Goal: Check status: Check status

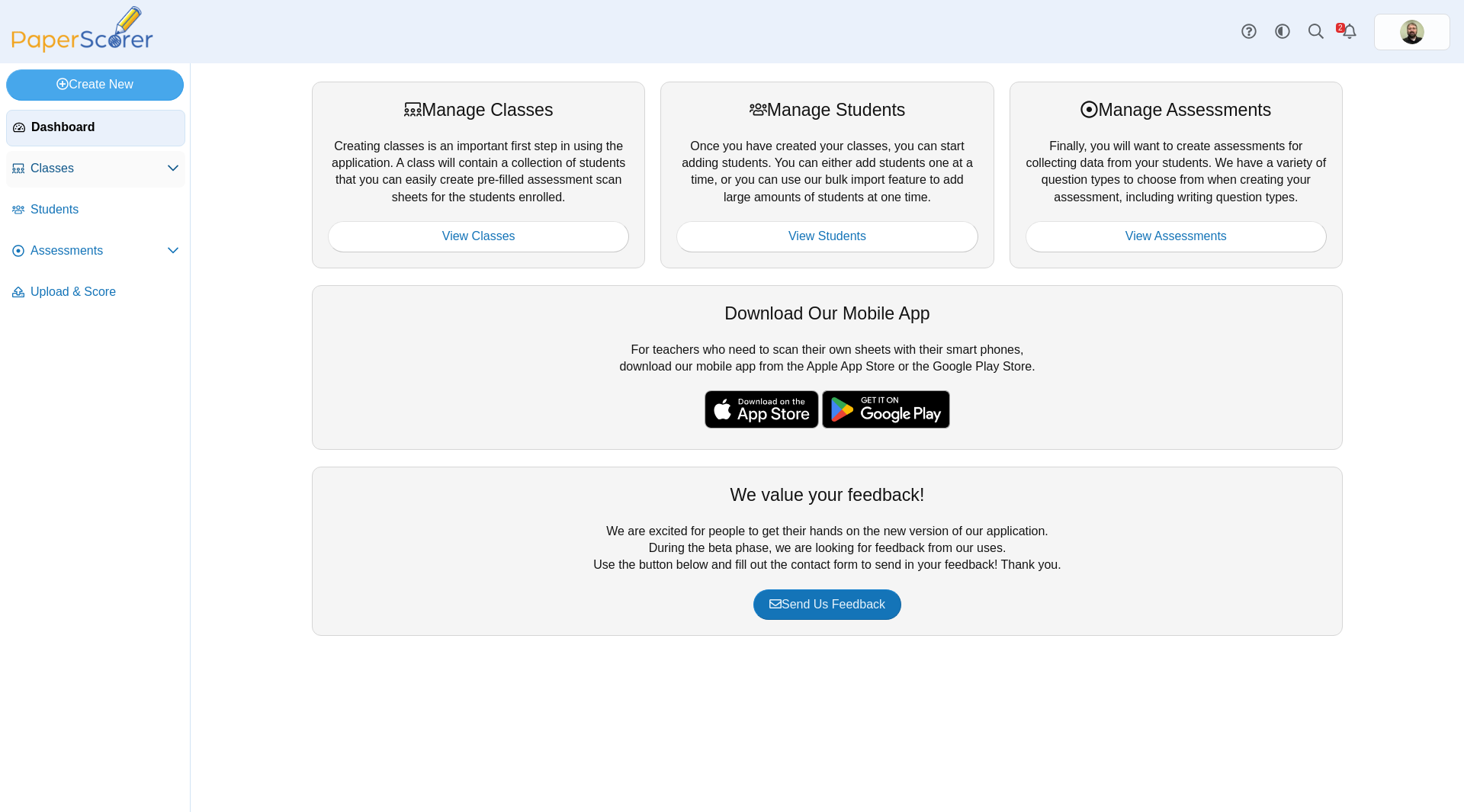
click at [57, 163] on span "Classes" at bounding box center [99, 168] width 136 height 16
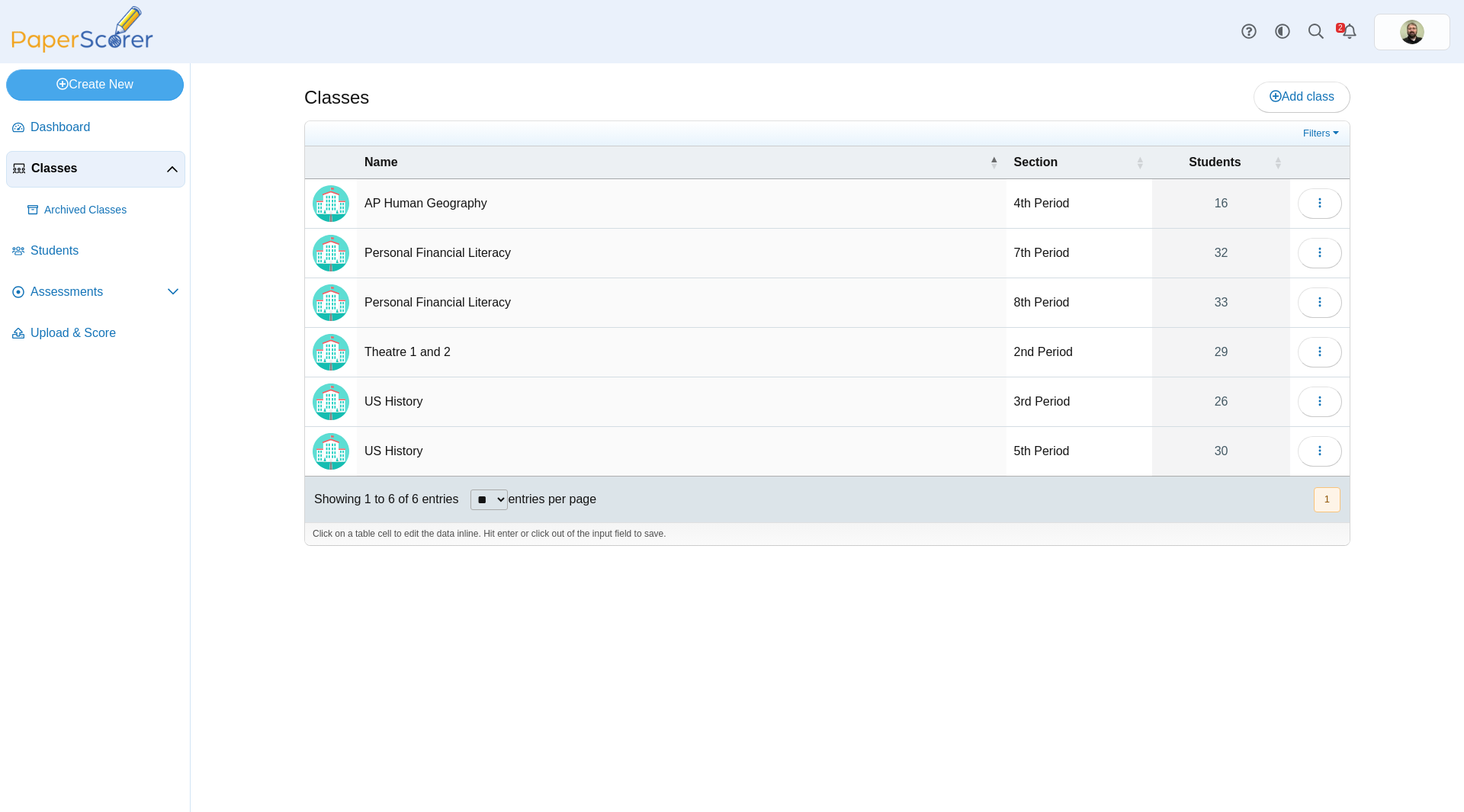
click at [574, 414] on td "US History" at bounding box center [682, 402] width 649 height 49
click at [1324, 397] on icon "button" at bounding box center [1319, 401] width 12 height 12
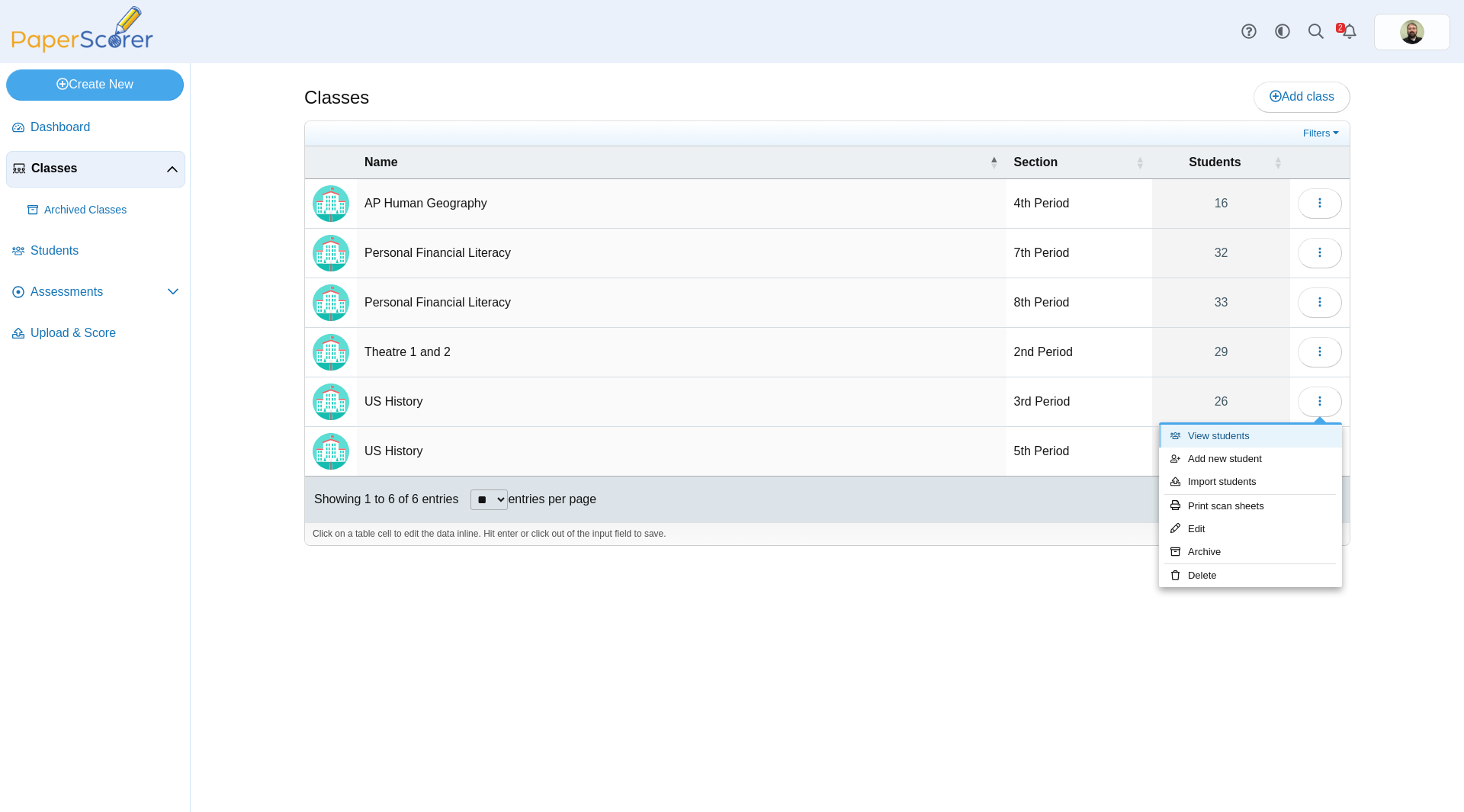
click at [1212, 438] on link "View students" at bounding box center [1251, 436] width 183 height 23
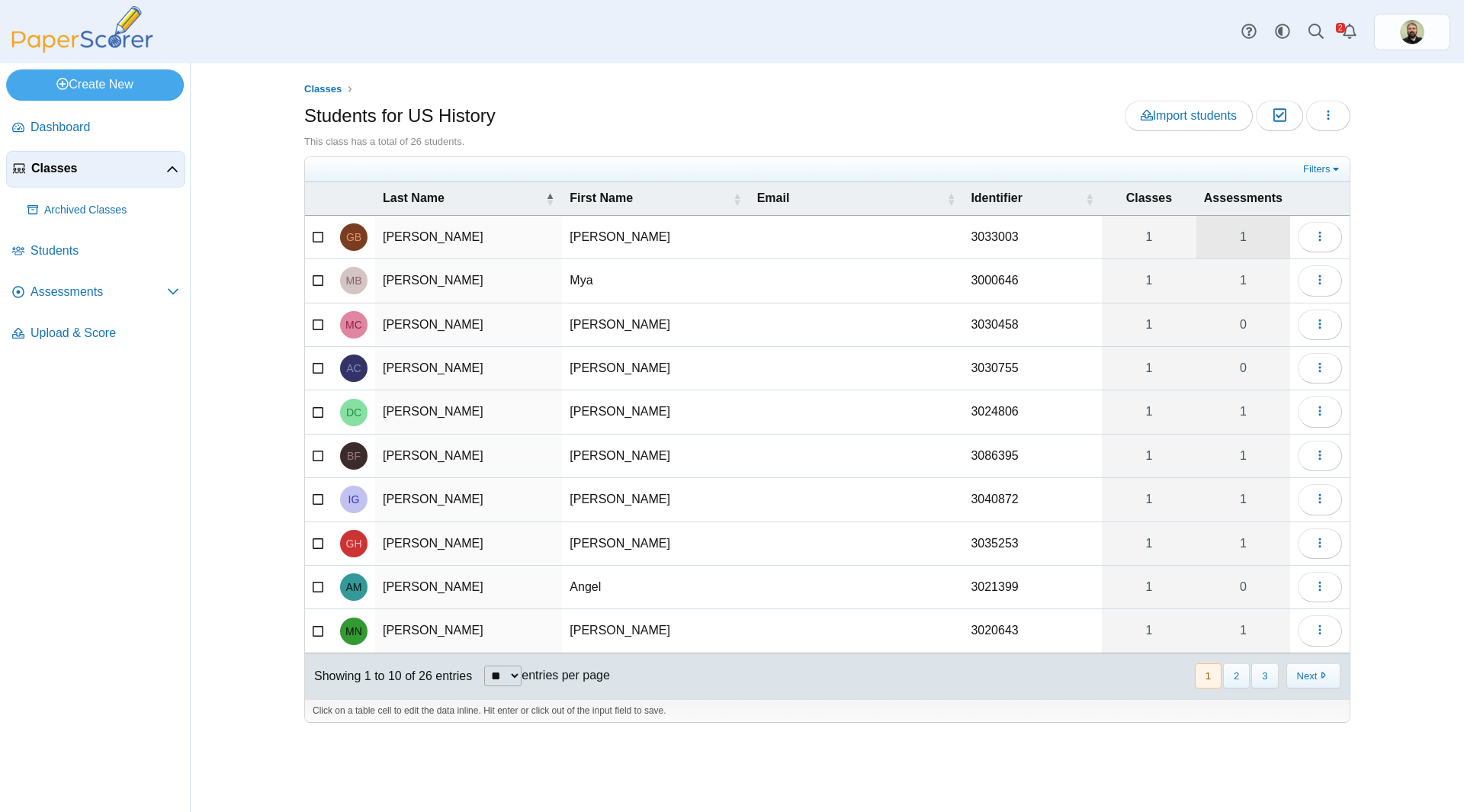
click at [1244, 238] on link "1" at bounding box center [1243, 237] width 94 height 43
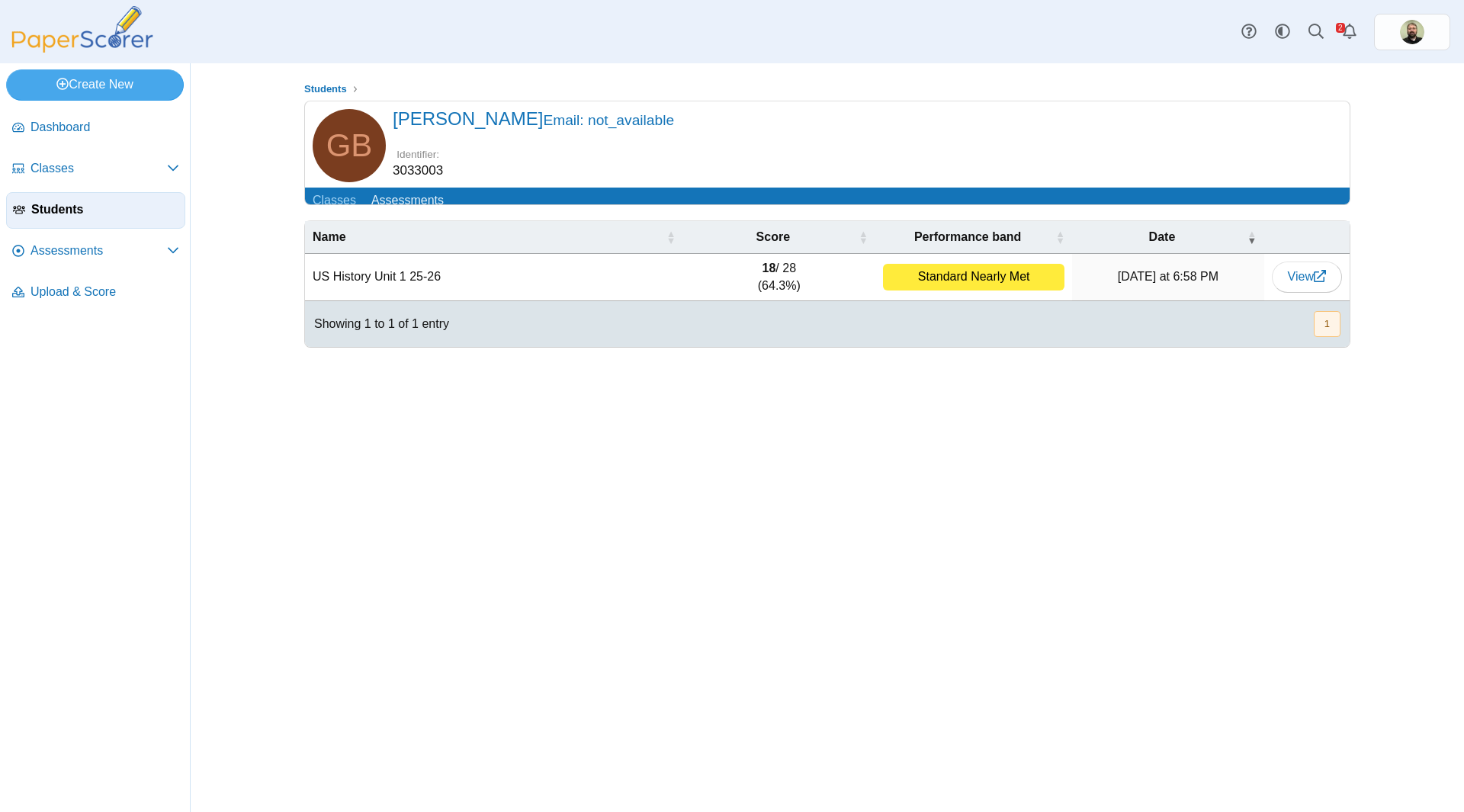
click at [923, 561] on div "Students GB" at bounding box center [827, 438] width 1144 height 749
click at [315, 201] on link "Classes" at bounding box center [335, 201] width 59 height 28
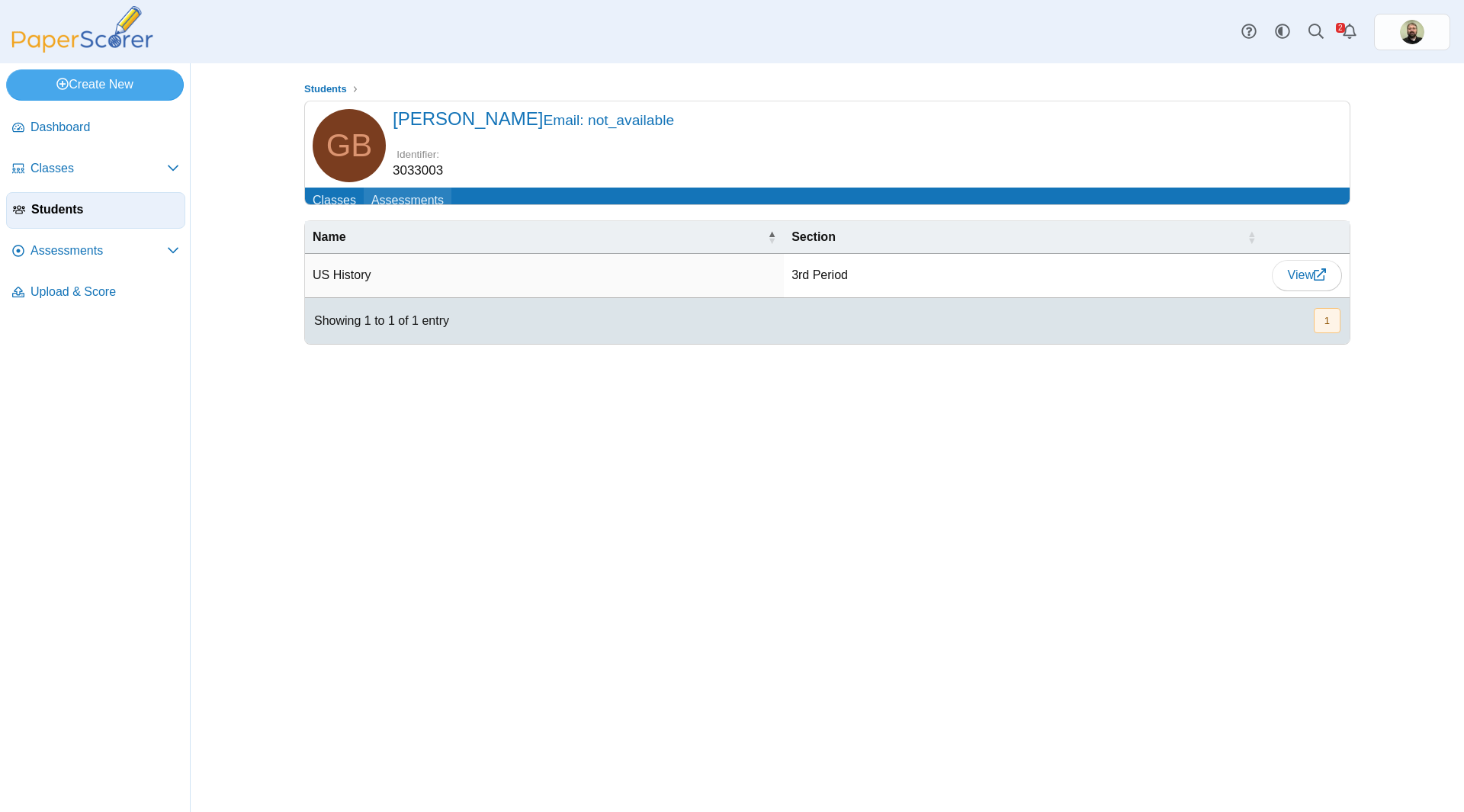
click at [406, 201] on link "Assessments" at bounding box center [407, 201] width 88 height 28
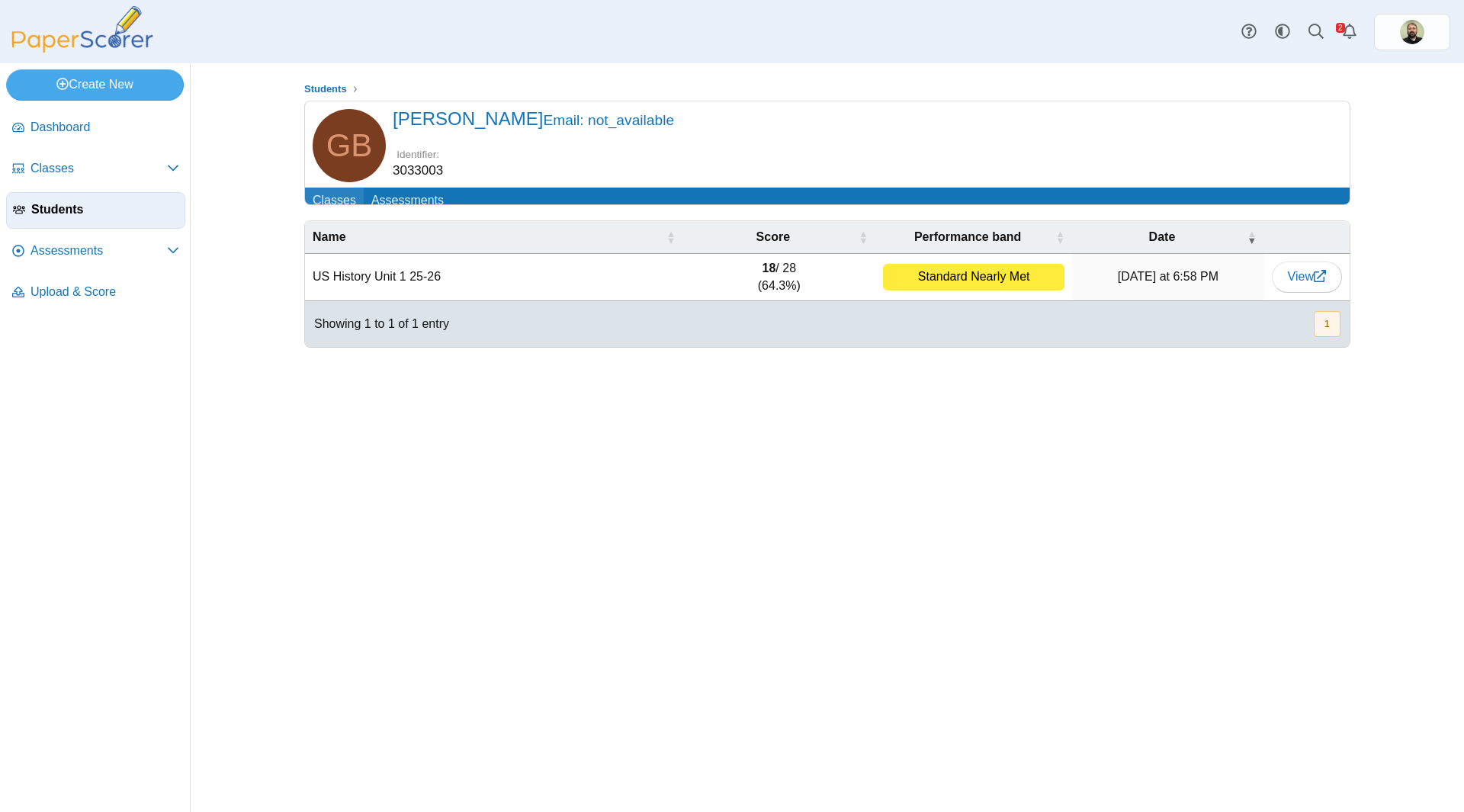
click at [327, 204] on link "Classes" at bounding box center [335, 201] width 59 height 28
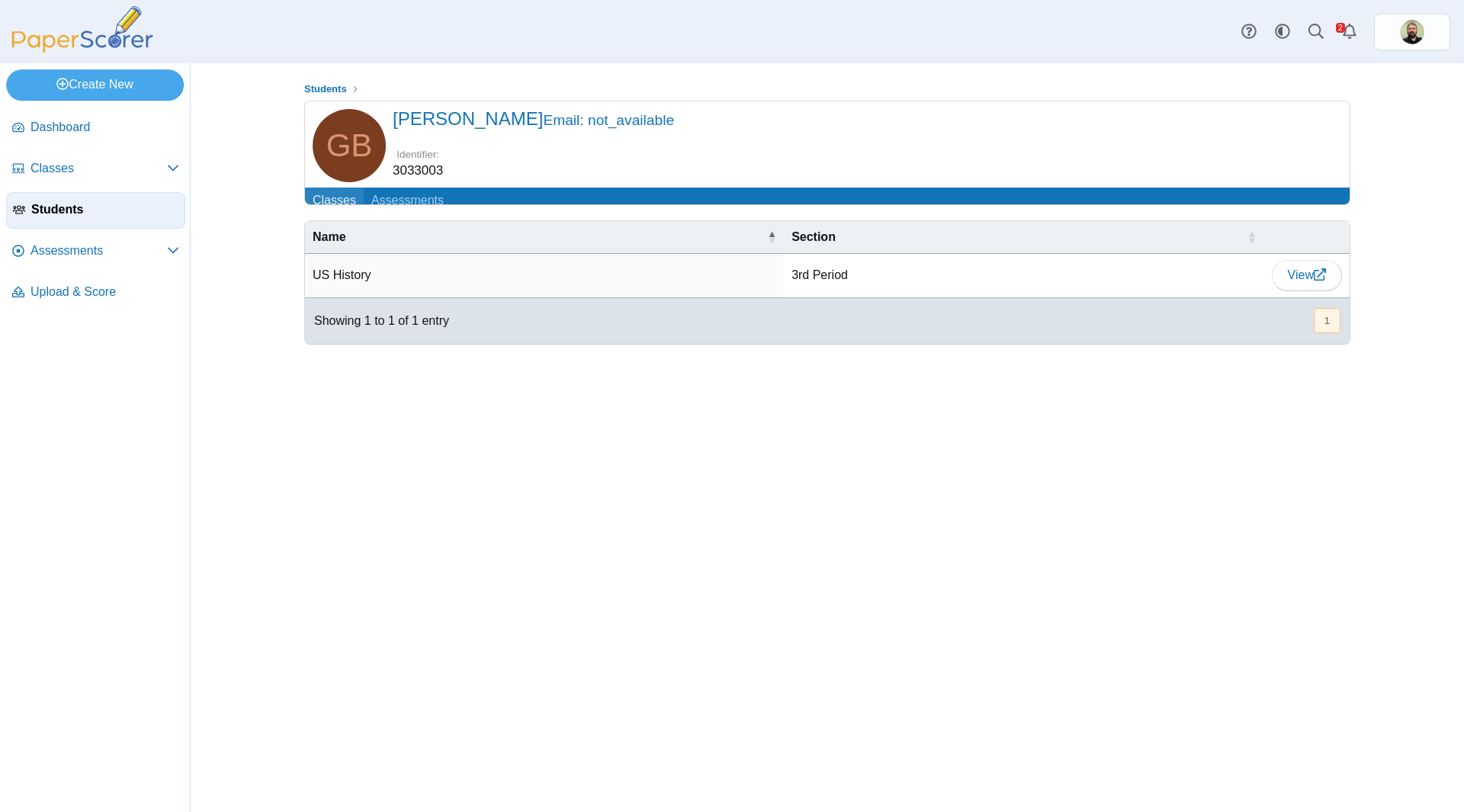
click at [327, 204] on link "Classes" at bounding box center [335, 201] width 59 height 28
click at [50, 171] on span "Classes" at bounding box center [99, 168] width 136 height 16
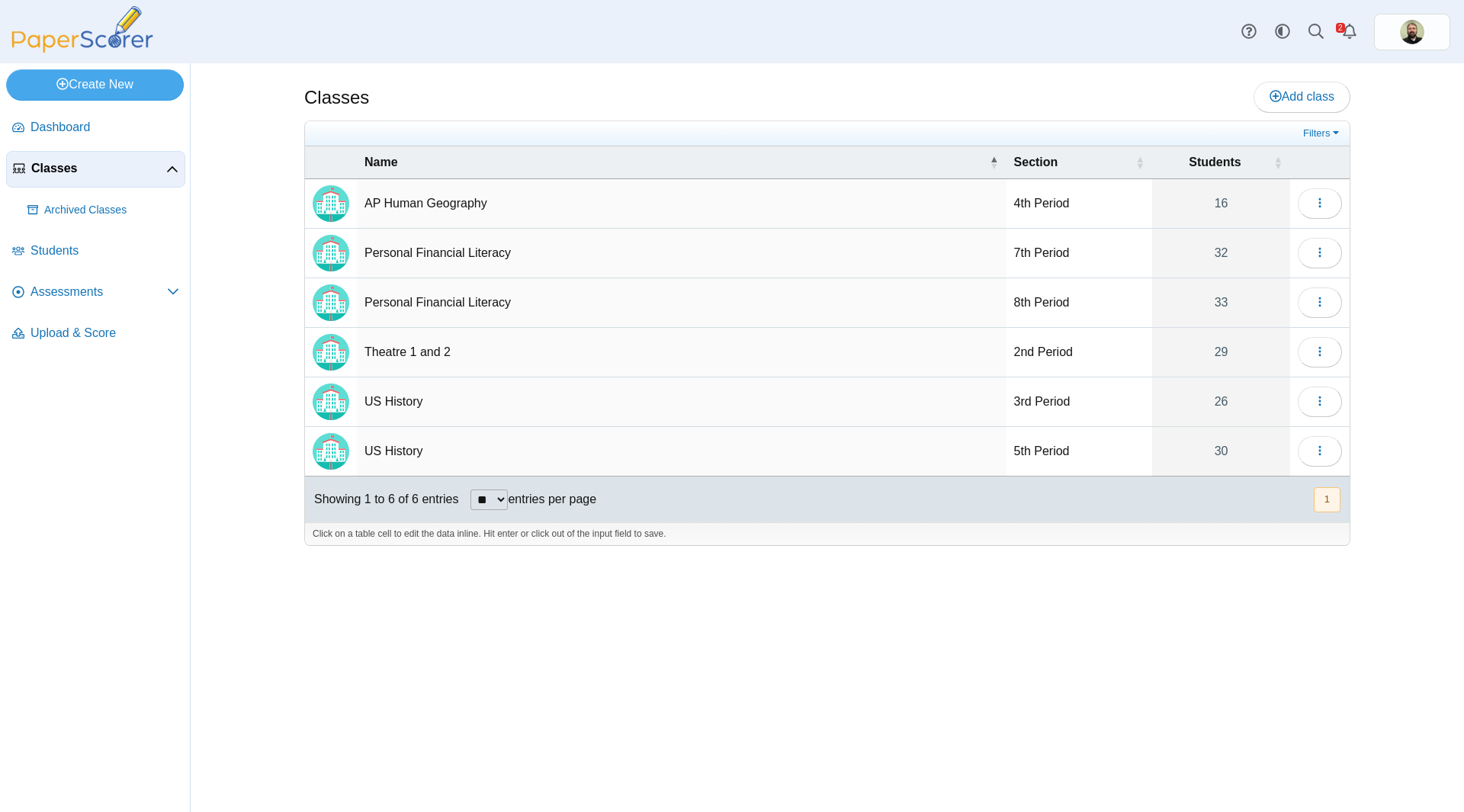
click at [395, 396] on td "US History" at bounding box center [682, 402] width 649 height 49
click at [329, 403] on img "Locally created class" at bounding box center [331, 401] width 37 height 37
click at [1326, 405] on button "button" at bounding box center [1320, 401] width 44 height 30
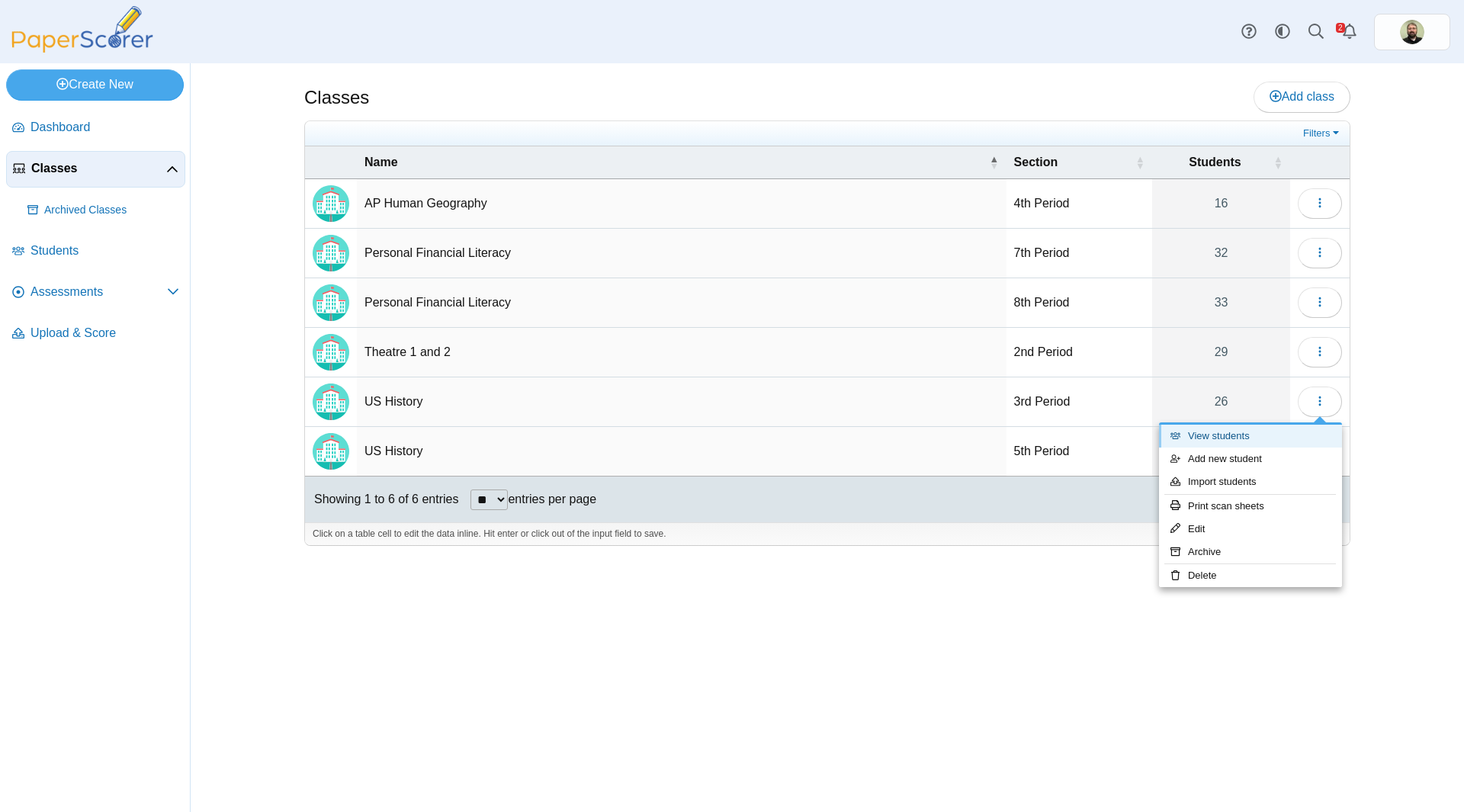
click at [1221, 429] on link "View students" at bounding box center [1251, 436] width 183 height 23
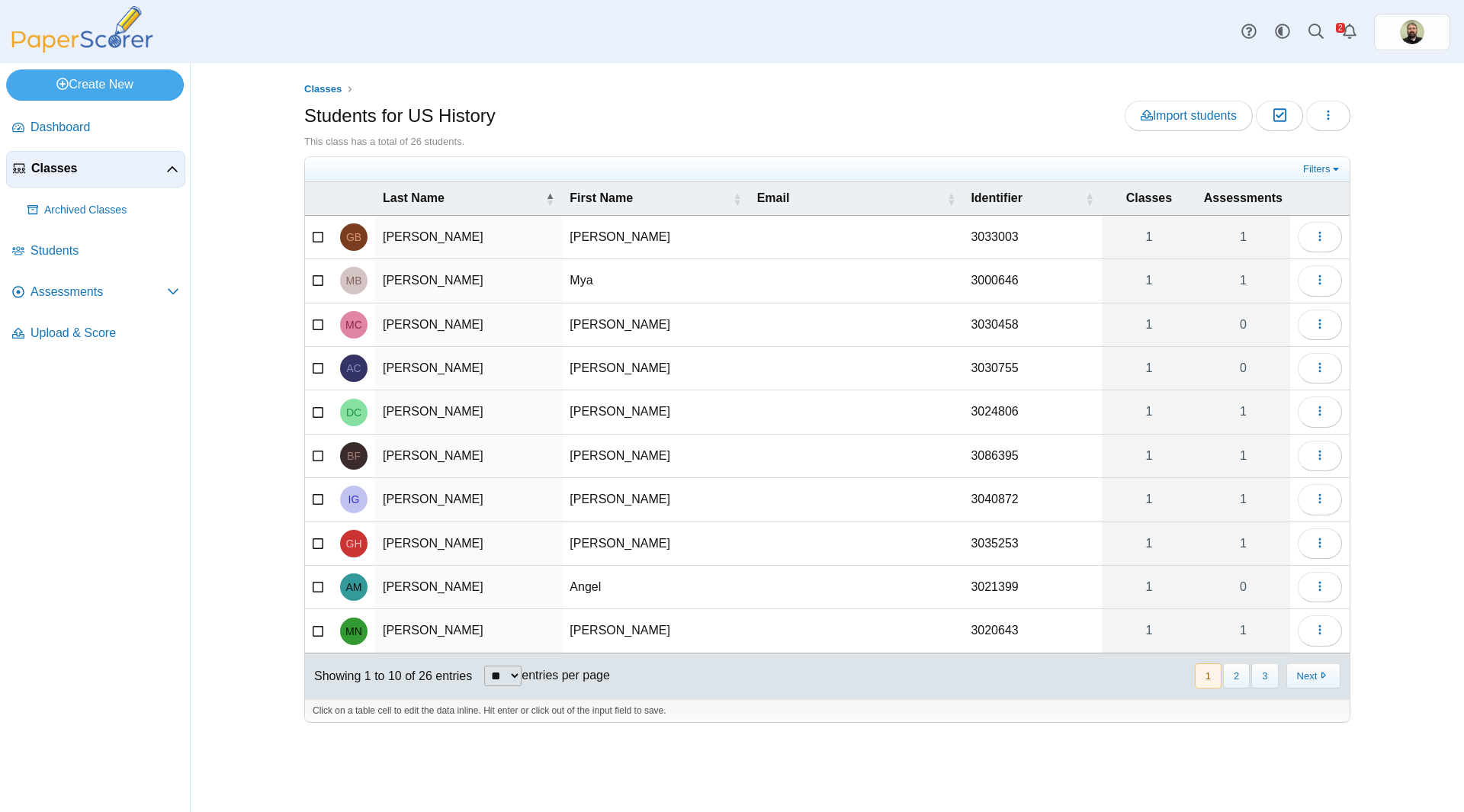
click at [1227, 199] on span "Assessments" at bounding box center [1244, 198] width 79 height 16
click at [1333, 242] on button "button" at bounding box center [1320, 236] width 44 height 30
click at [1173, 160] on div "Filters Show only: Loading…" at bounding box center [828, 169] width 1045 height 25
click at [512, 672] on select "** ** ** ***" at bounding box center [503, 676] width 38 height 21
select select "**"
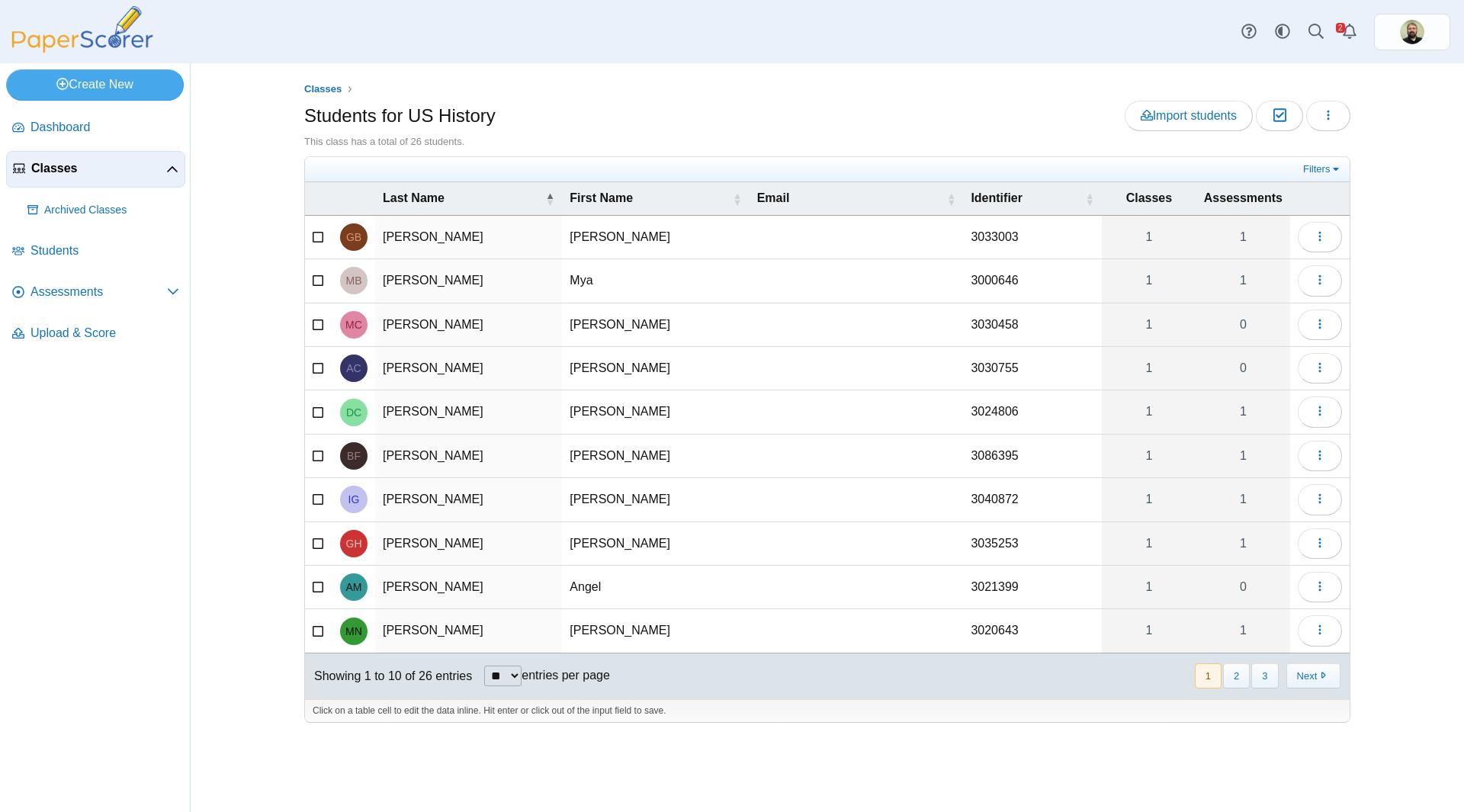
click at [484, 666] on select "** ** ** ***" at bounding box center [503, 676] width 38 height 21
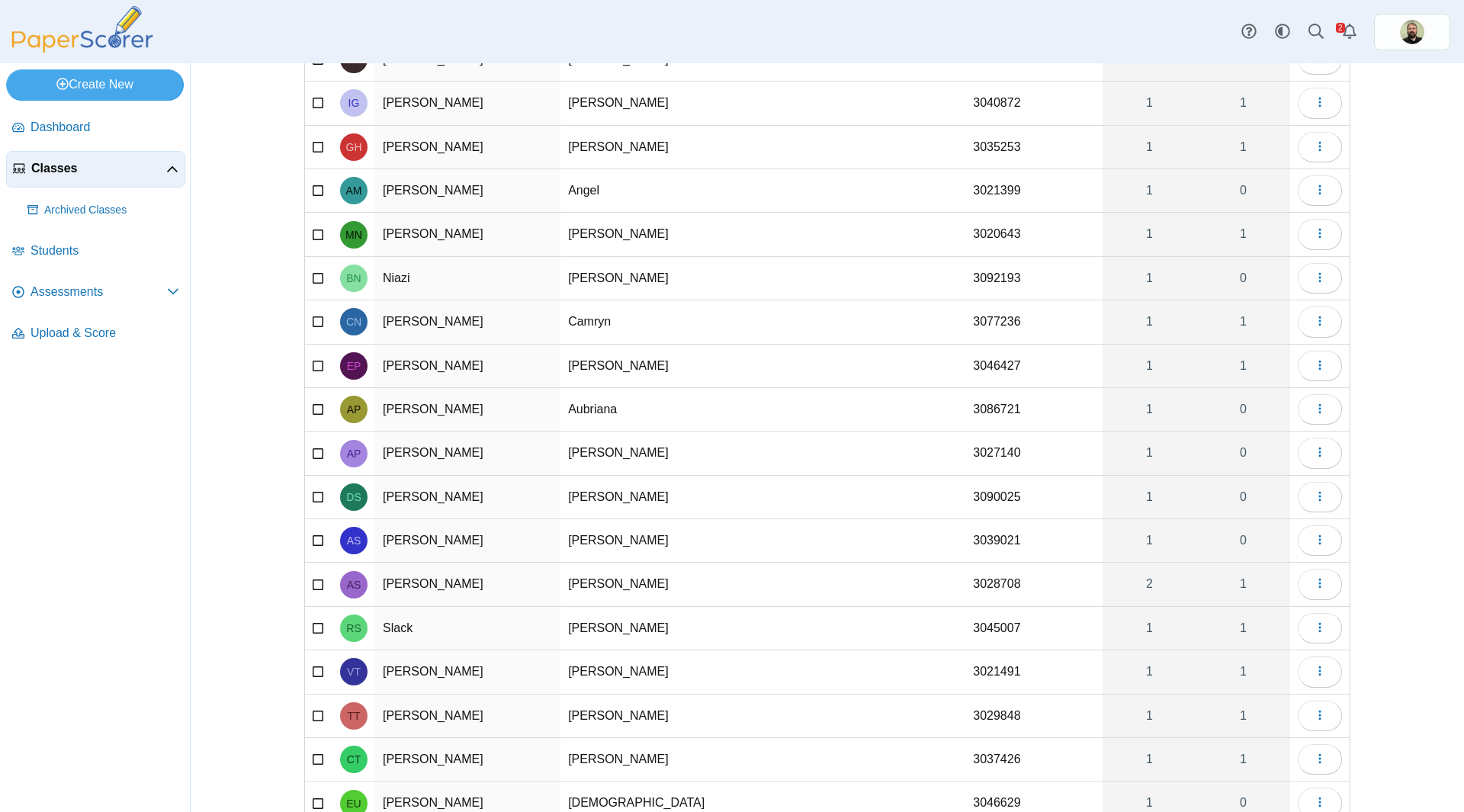
scroll to position [16, 0]
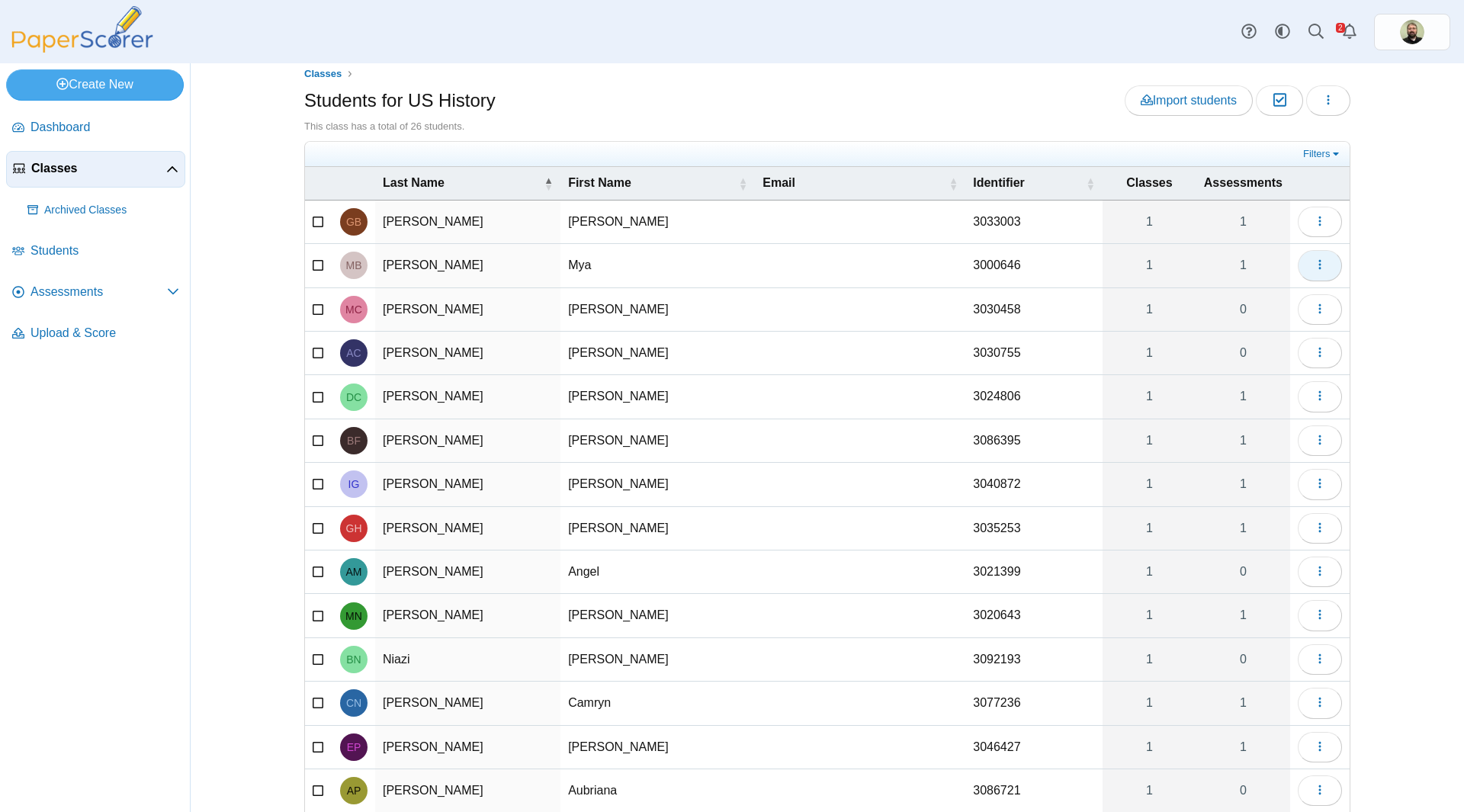
click at [1319, 265] on use "button" at bounding box center [1319, 265] width 2 height 10
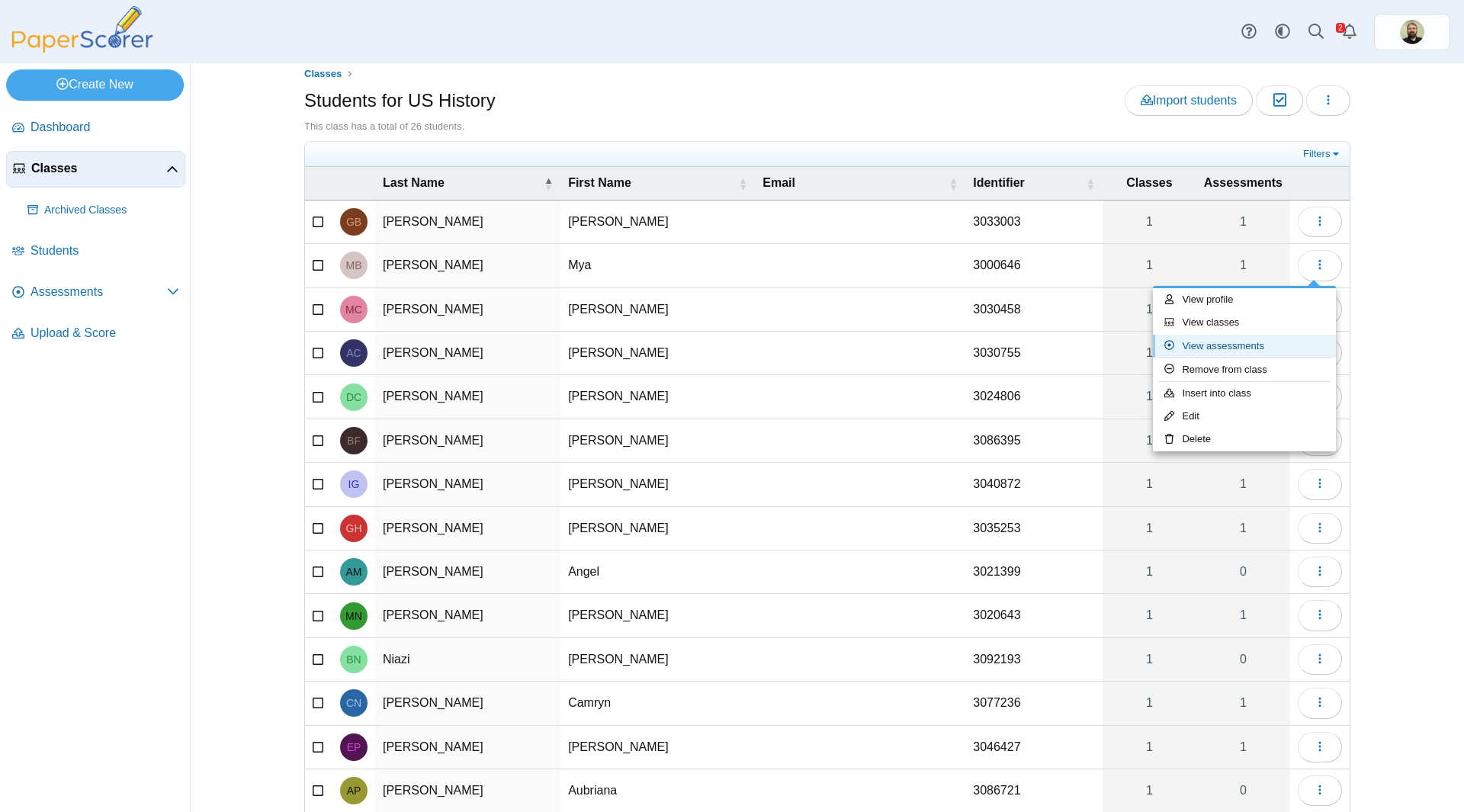
click at [1215, 346] on link "View assessments" at bounding box center [1244, 346] width 183 height 23
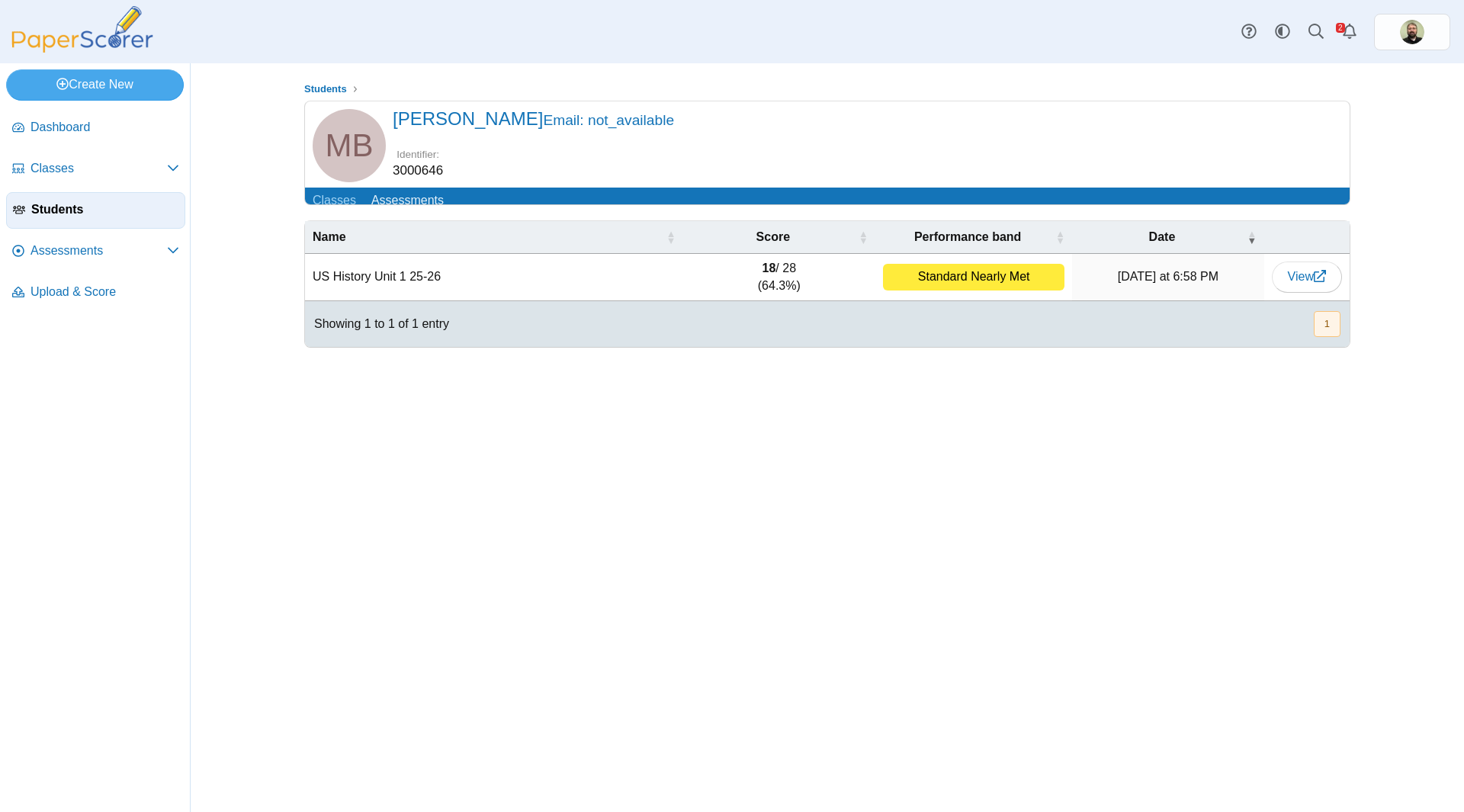
click at [350, 90] on li "Students" at bounding box center [333, 89] width 57 height 16
click at [333, 85] on span "Students" at bounding box center [326, 89] width 43 height 11
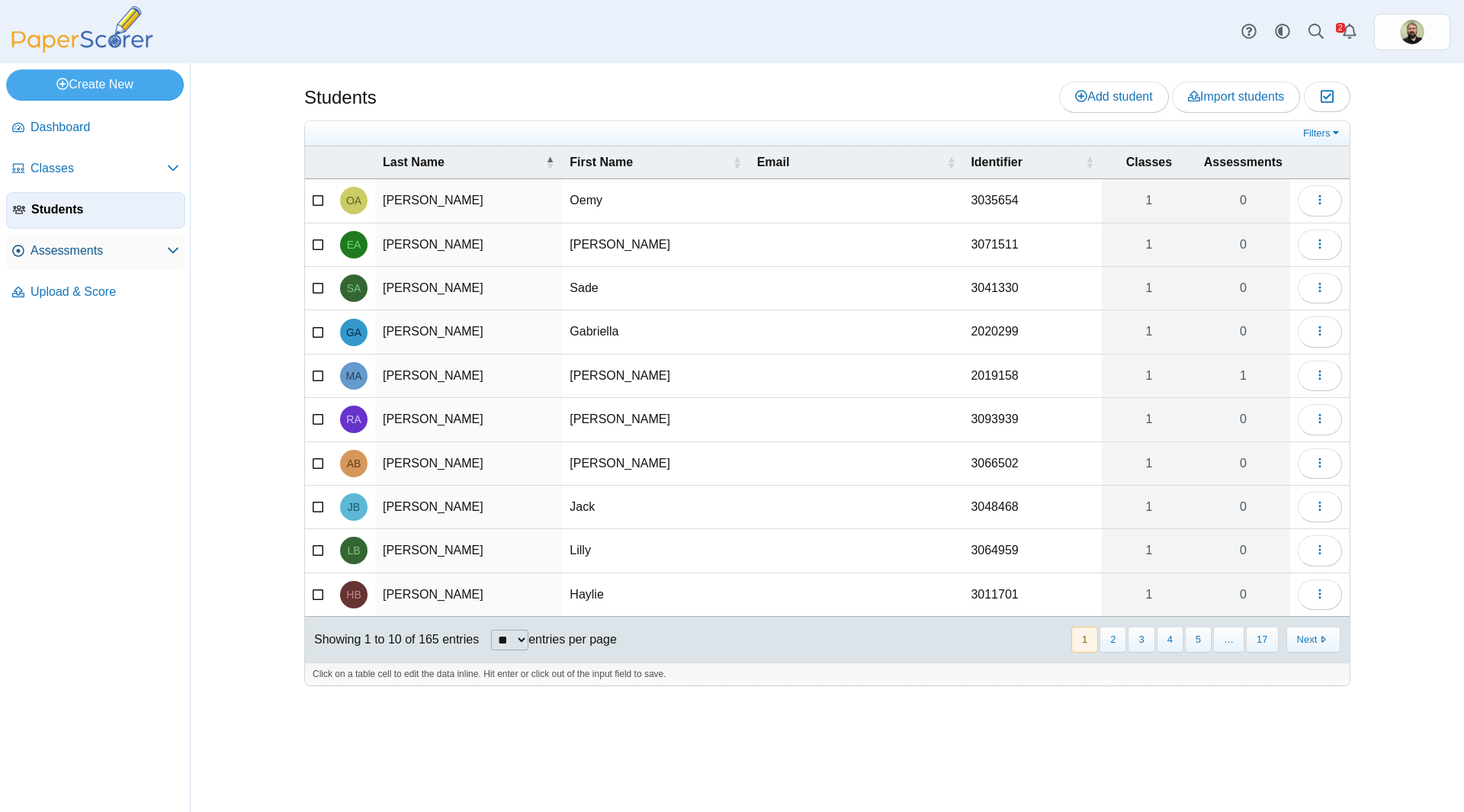
click at [89, 245] on span "Assessments" at bounding box center [99, 250] width 136 height 16
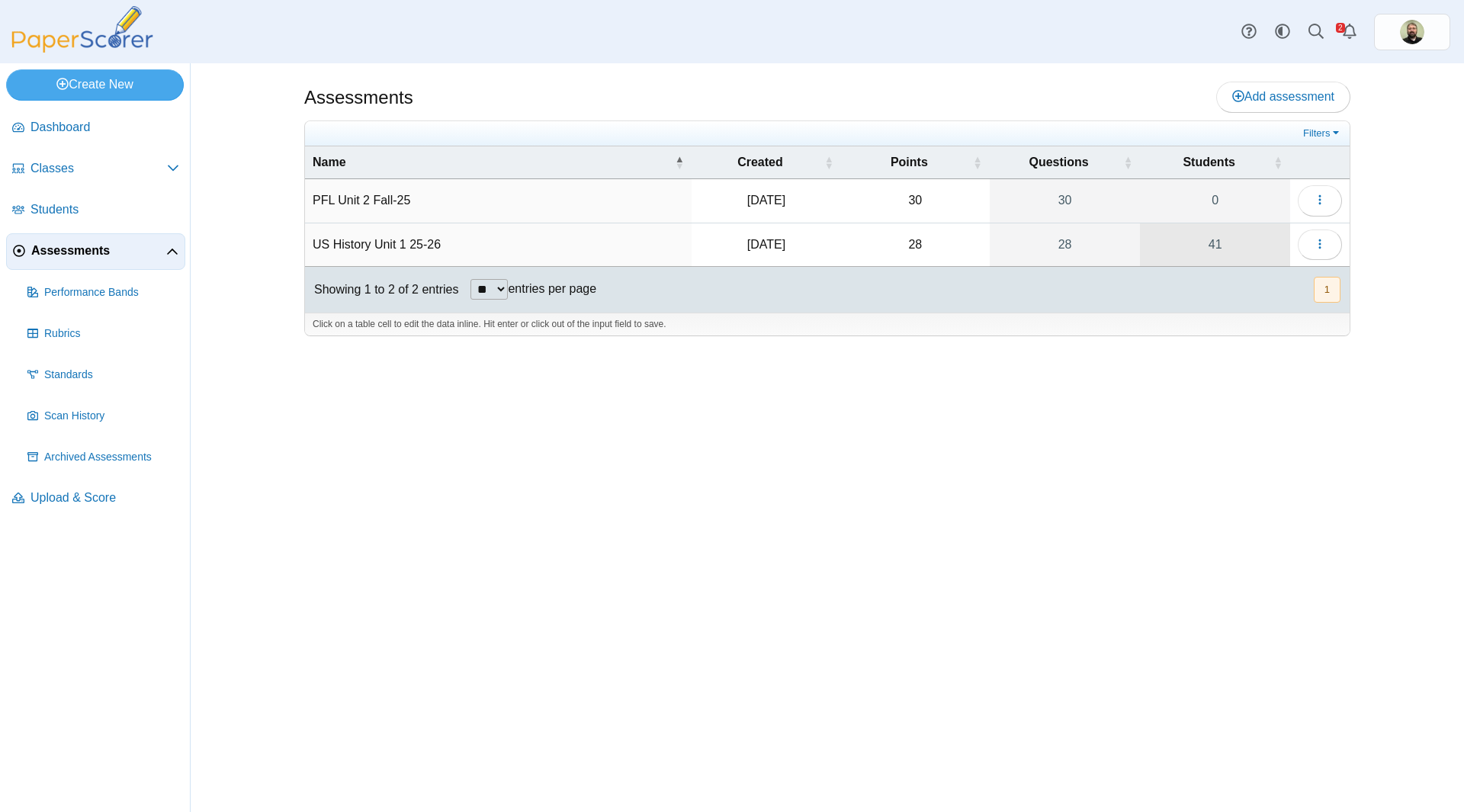
click at [1227, 251] on link "41" at bounding box center [1215, 245] width 150 height 43
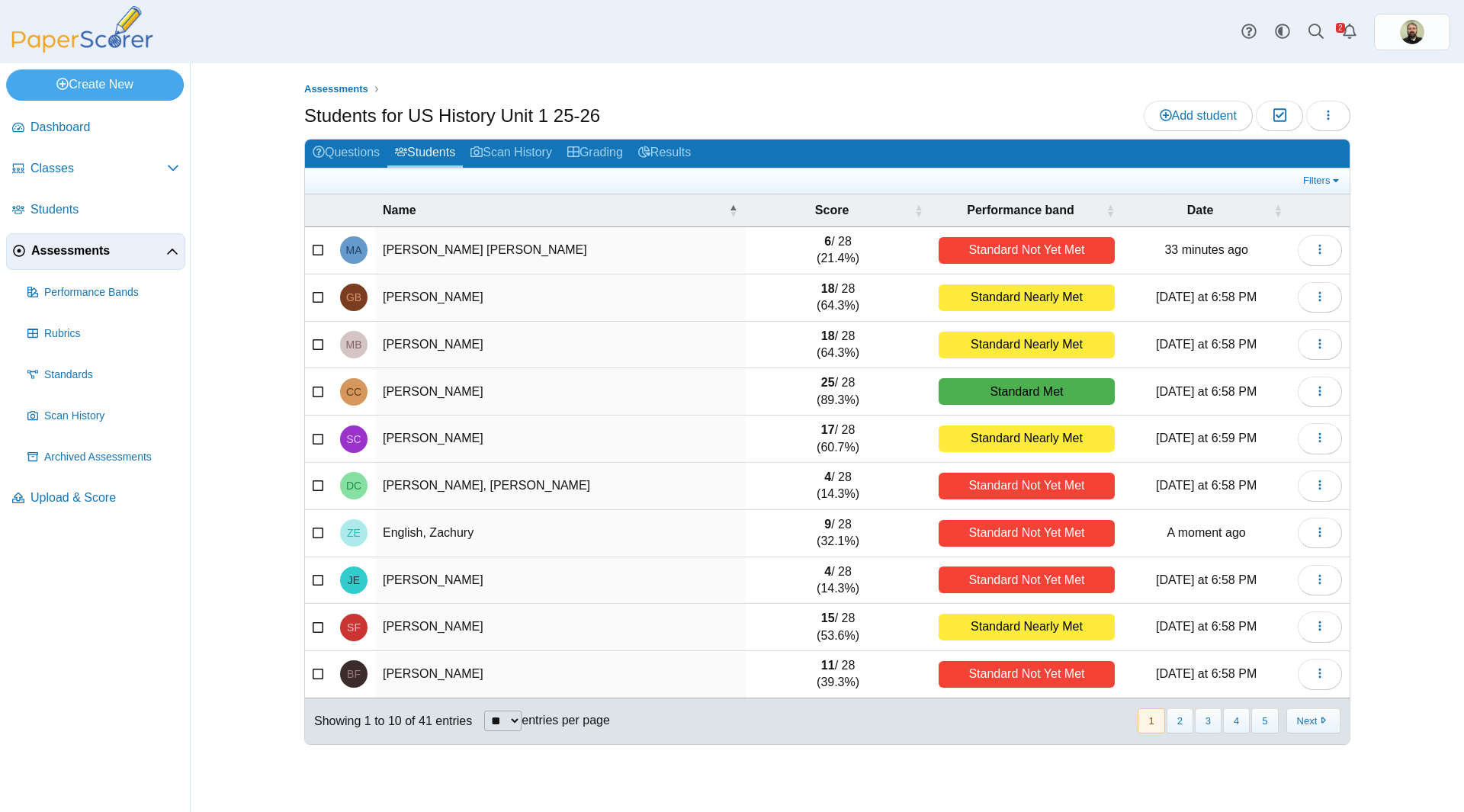
click at [513, 718] on select "** ** ** ***" at bounding box center [503, 721] width 38 height 21
select select "**"
click at [484, 711] on select "** ** ** ***" at bounding box center [503, 721] width 38 height 21
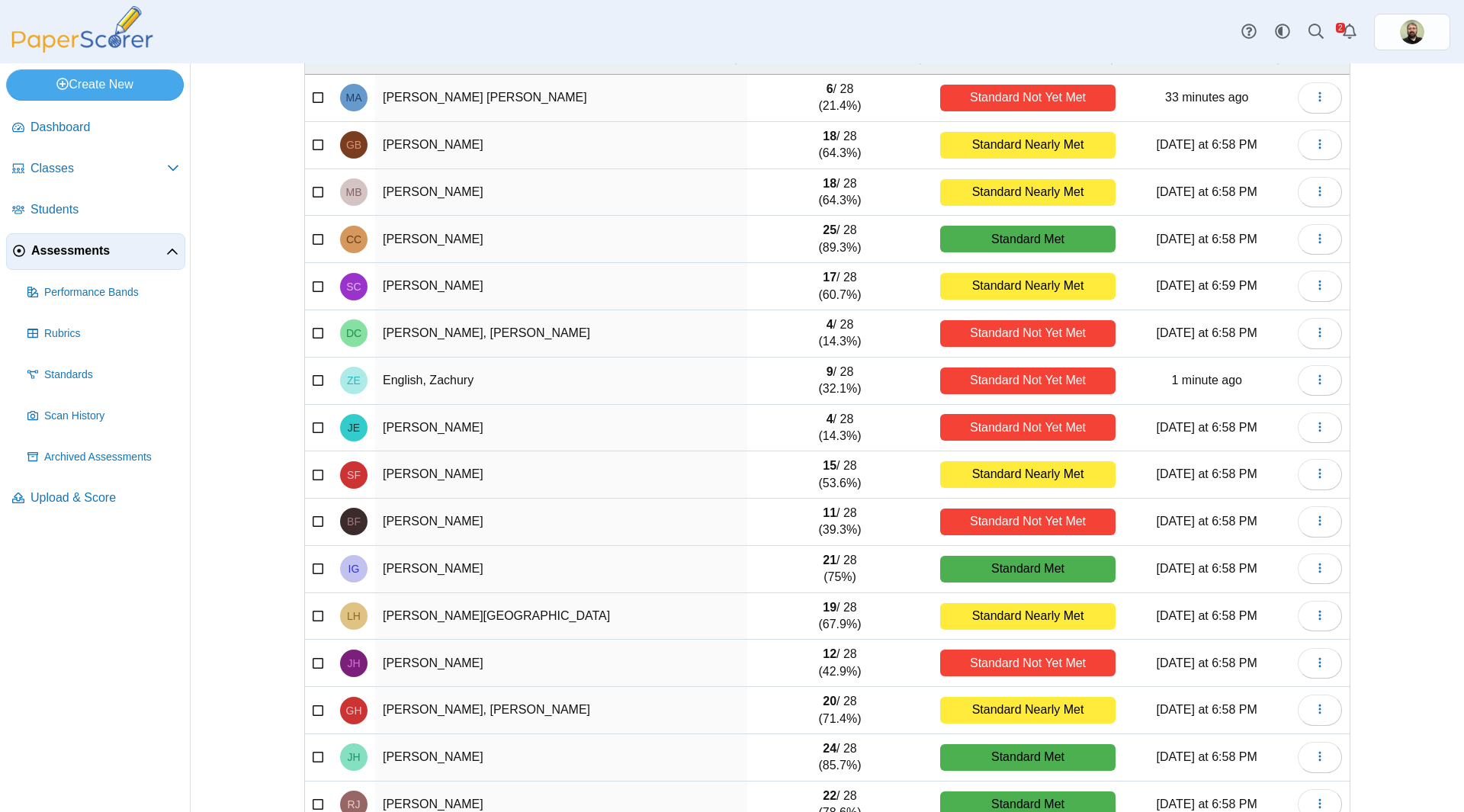
scroll to position [76, 0]
